Goal: Find specific fact: Find specific fact

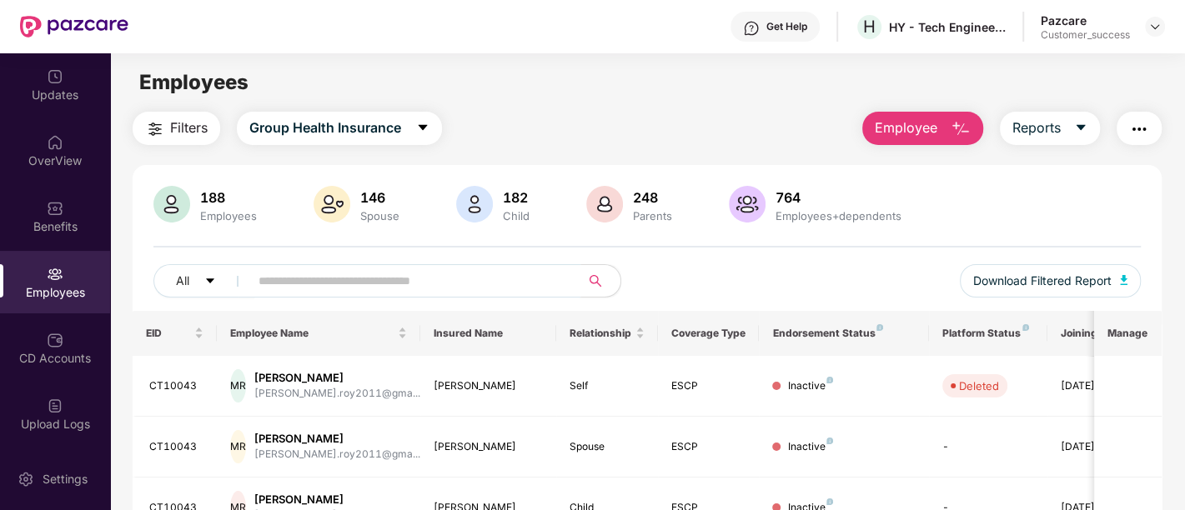
click at [437, 288] on input "text" at bounding box center [407, 280] width 299 height 25
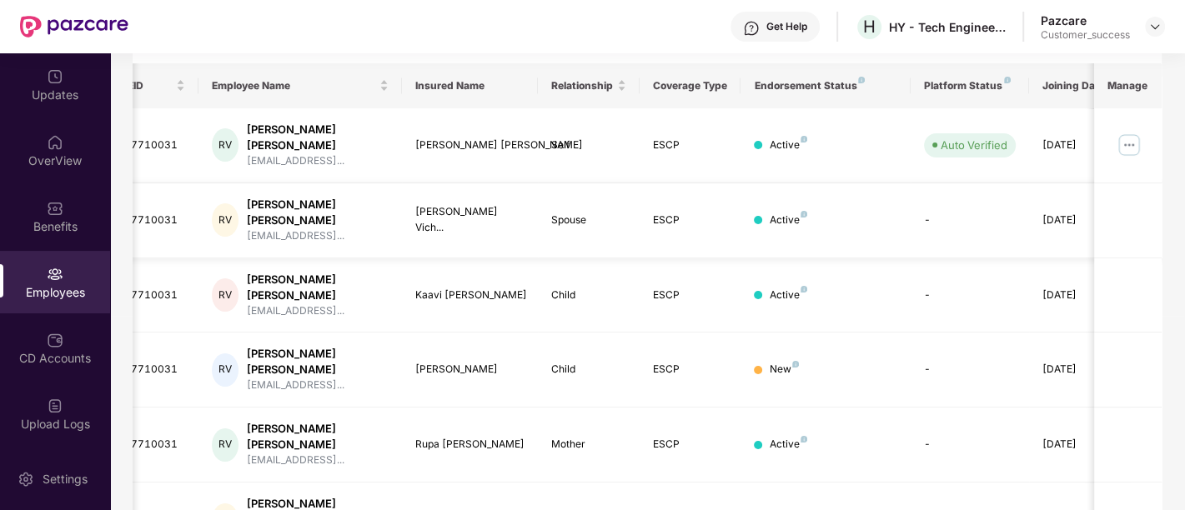
scroll to position [253, 0]
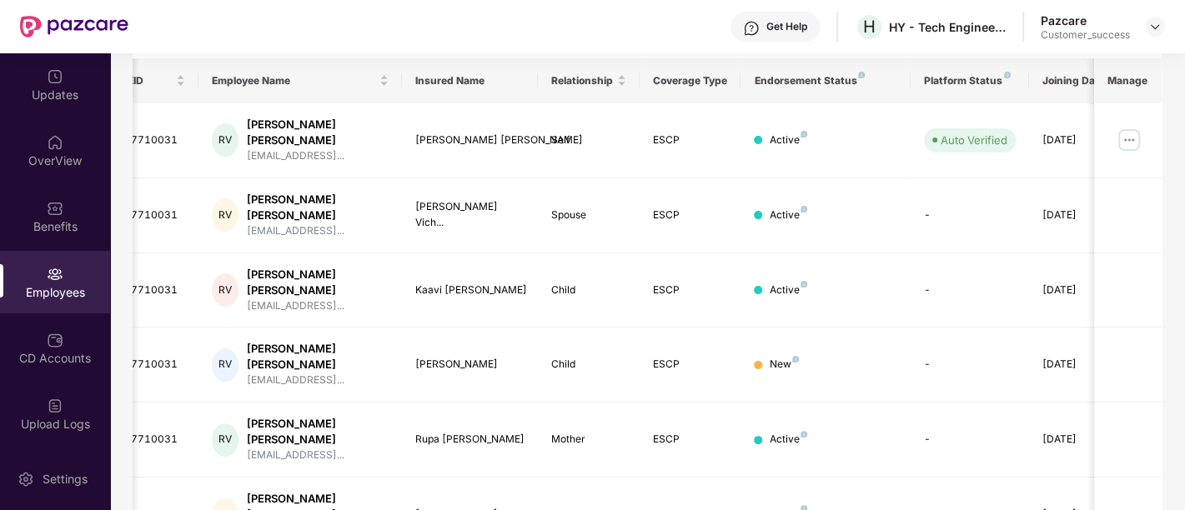
type input "*******"
click at [1047, 357] on div "[DATE]" at bounding box center [1079, 365] width 75 height 16
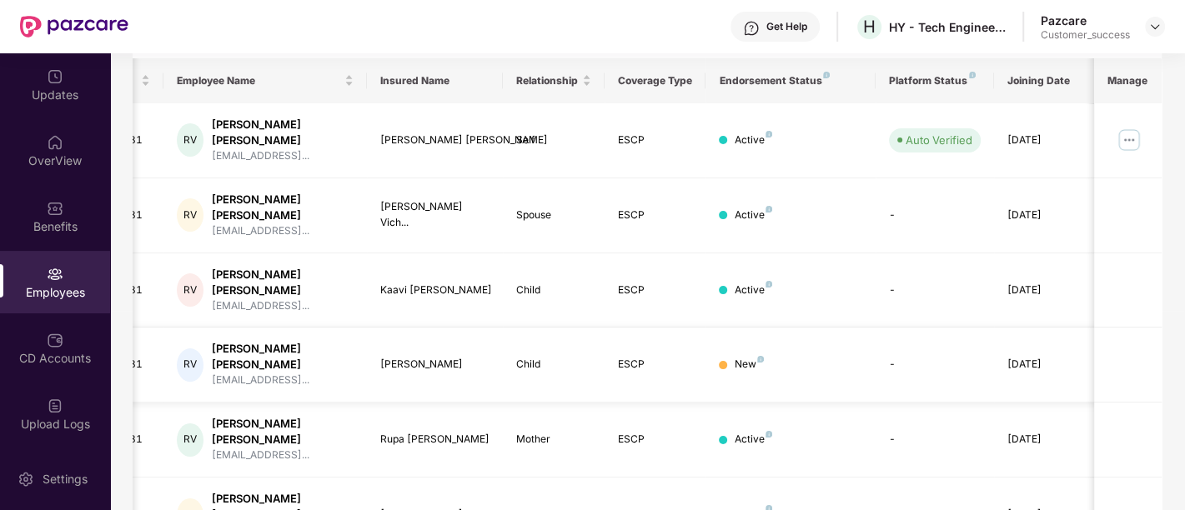
scroll to position [0, 0]
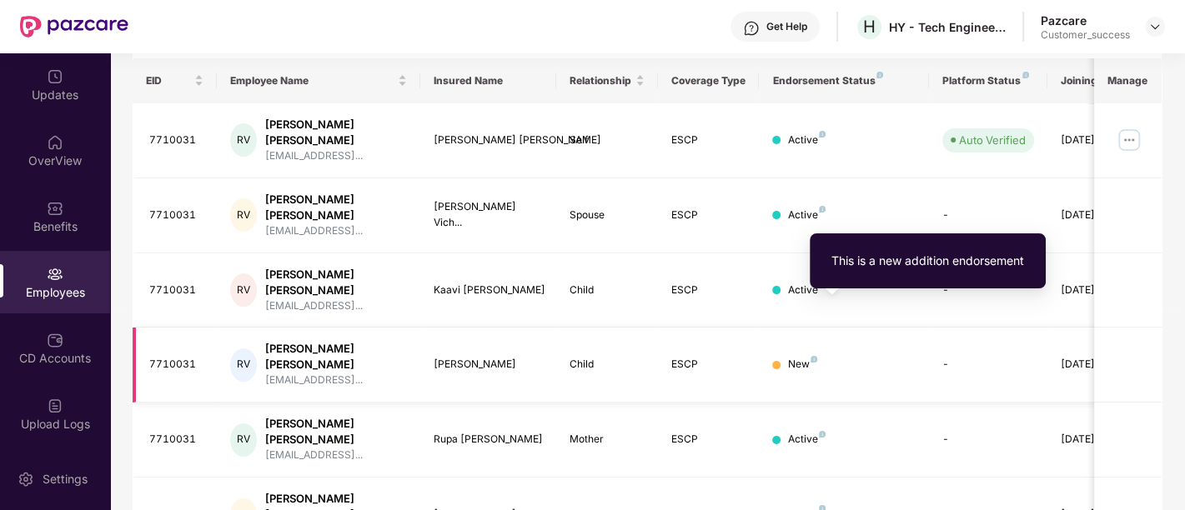
click at [812, 356] on img at bounding box center [813, 359] width 7 height 7
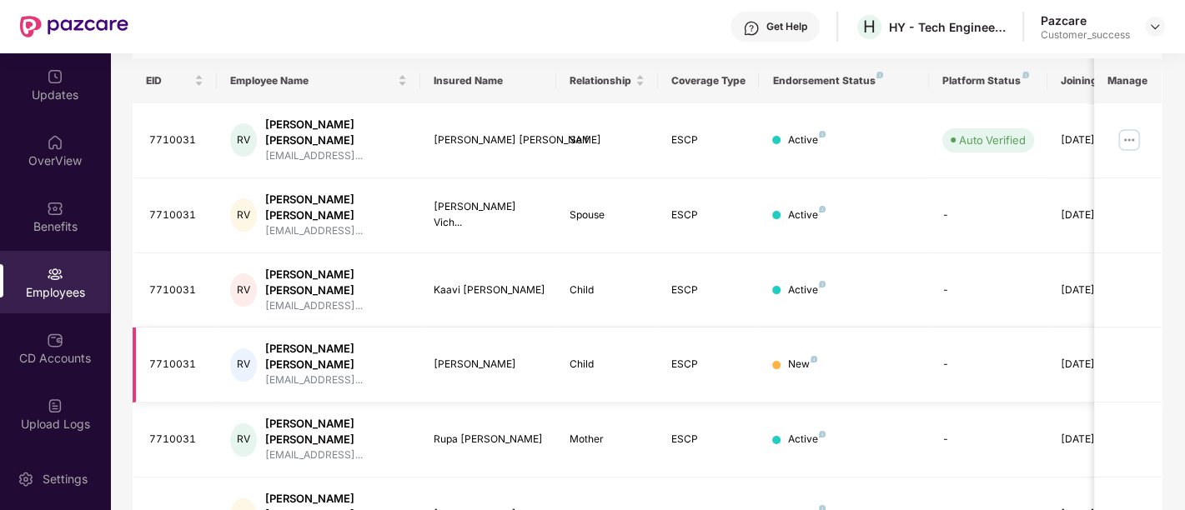
click at [771, 328] on td "New" at bounding box center [843, 365] width 169 height 75
click at [452, 357] on div "[PERSON_NAME]" at bounding box center [488, 365] width 109 height 16
click at [183, 357] on div "7710031" at bounding box center [176, 365] width 55 height 16
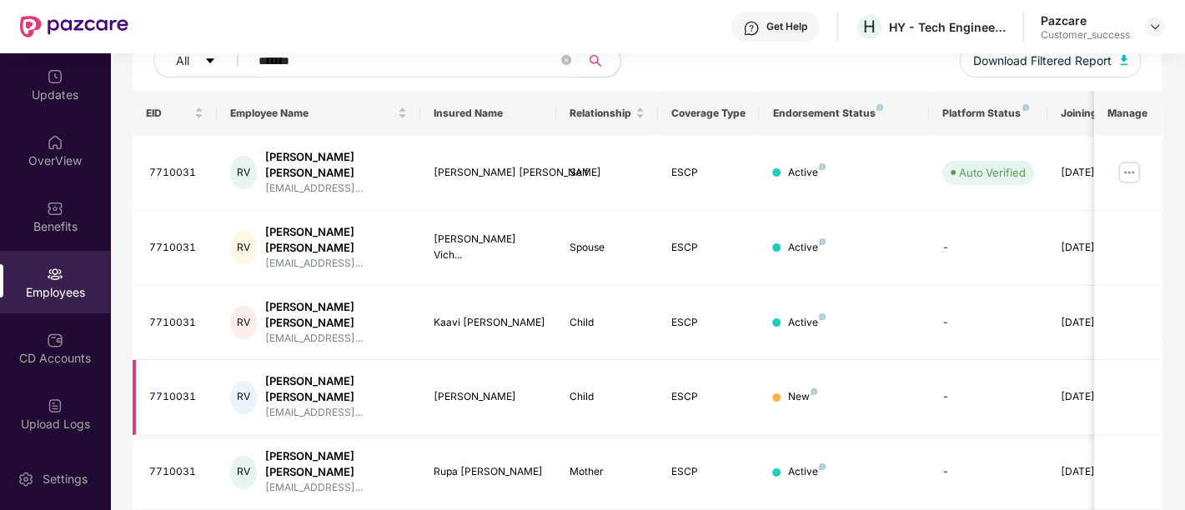
scroll to position [219, 0]
click at [162, 390] on div "7710031" at bounding box center [176, 398] width 55 height 16
copy div "7710031"
click at [162, 390] on div "7710031" at bounding box center [176, 398] width 55 height 16
